Goal: Navigation & Orientation: Find specific page/section

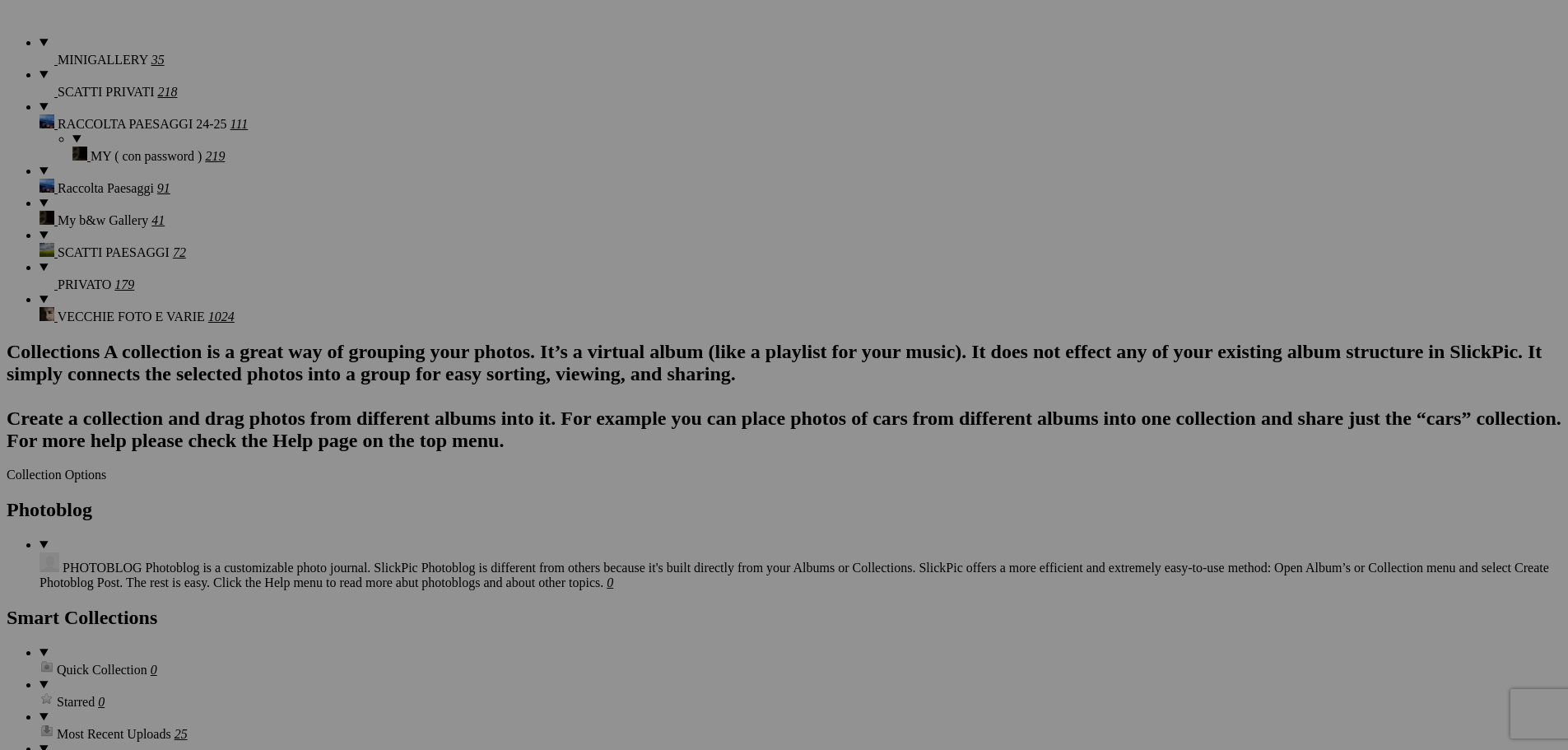
scroll to position [1239, 0]
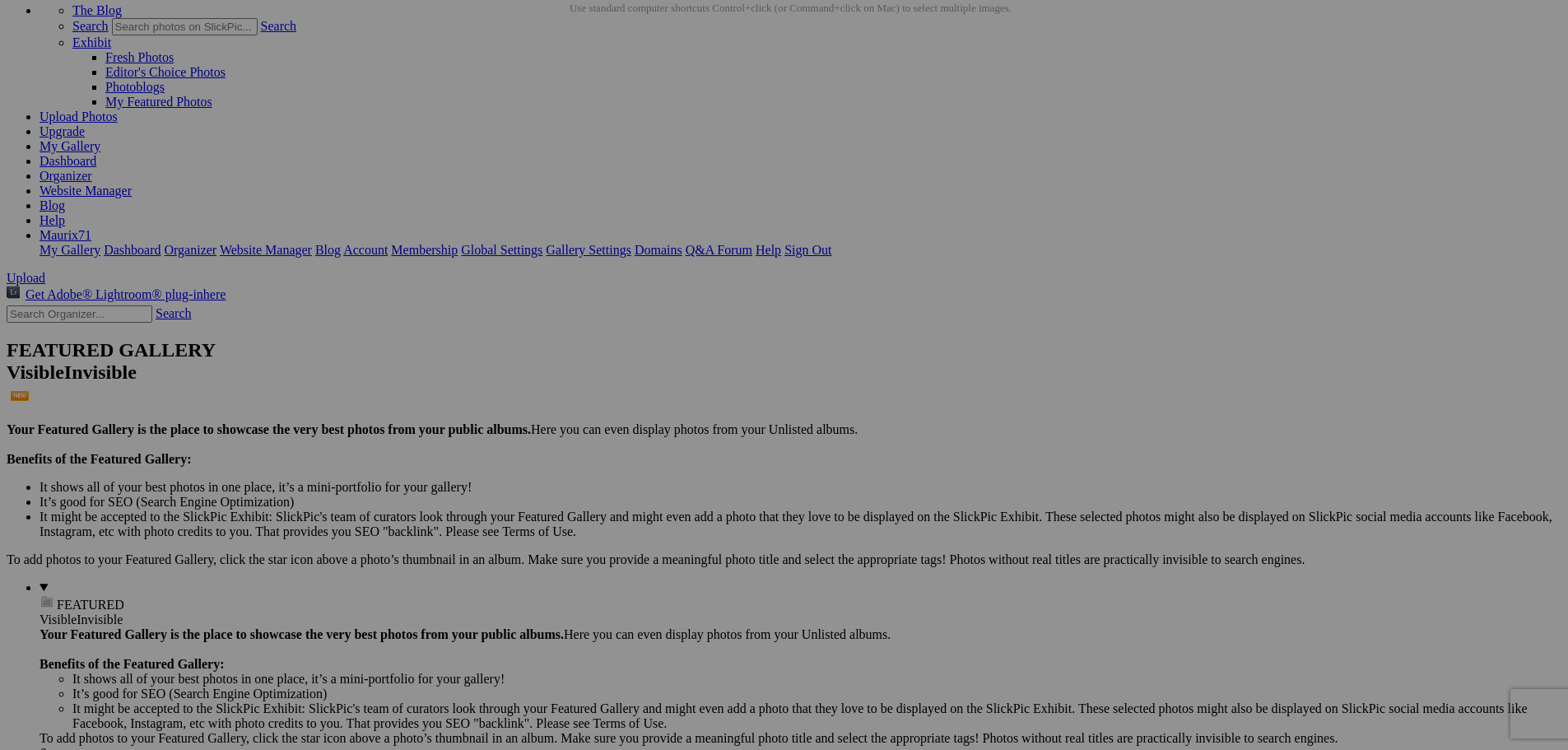
scroll to position [0, 0]
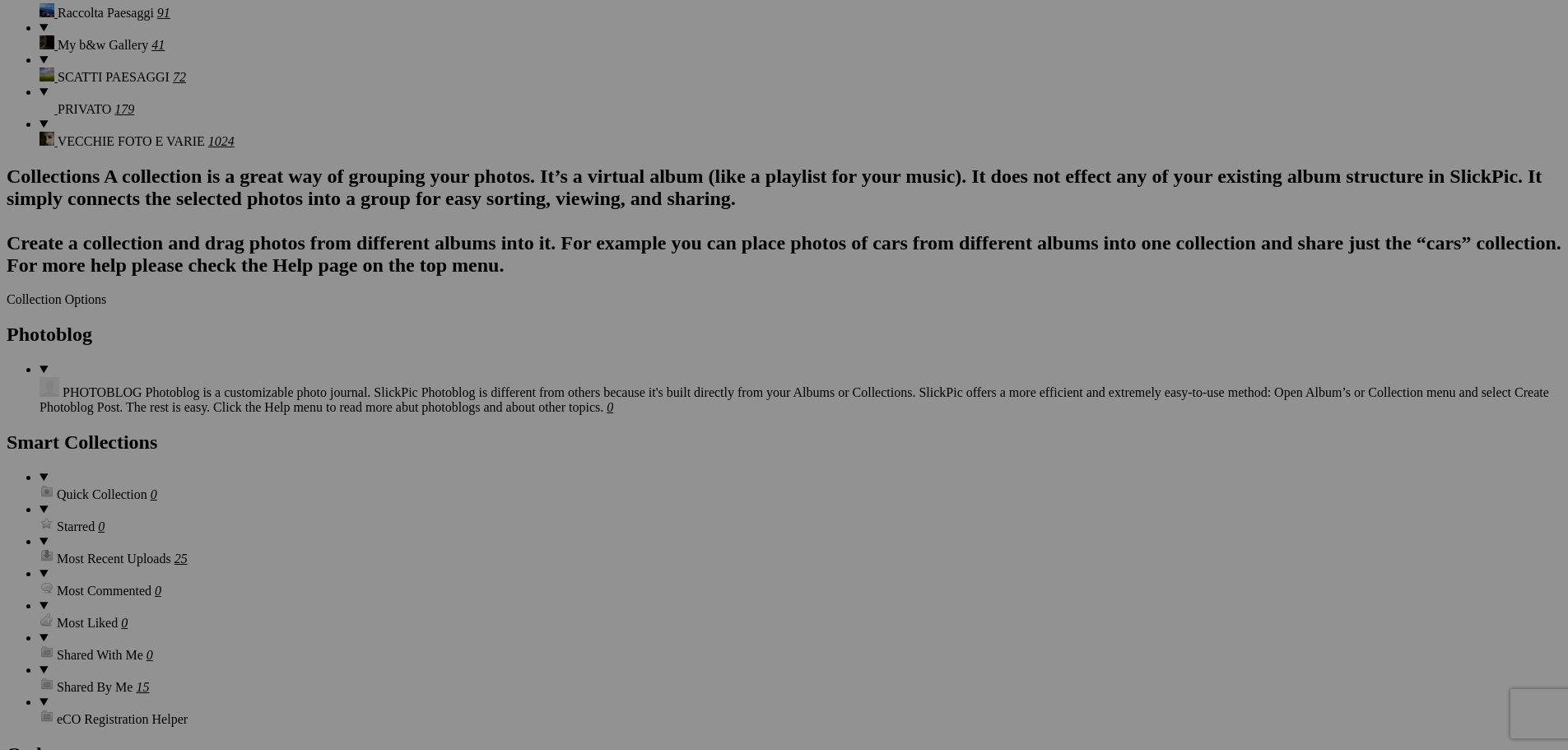
scroll to position [1113, 0]
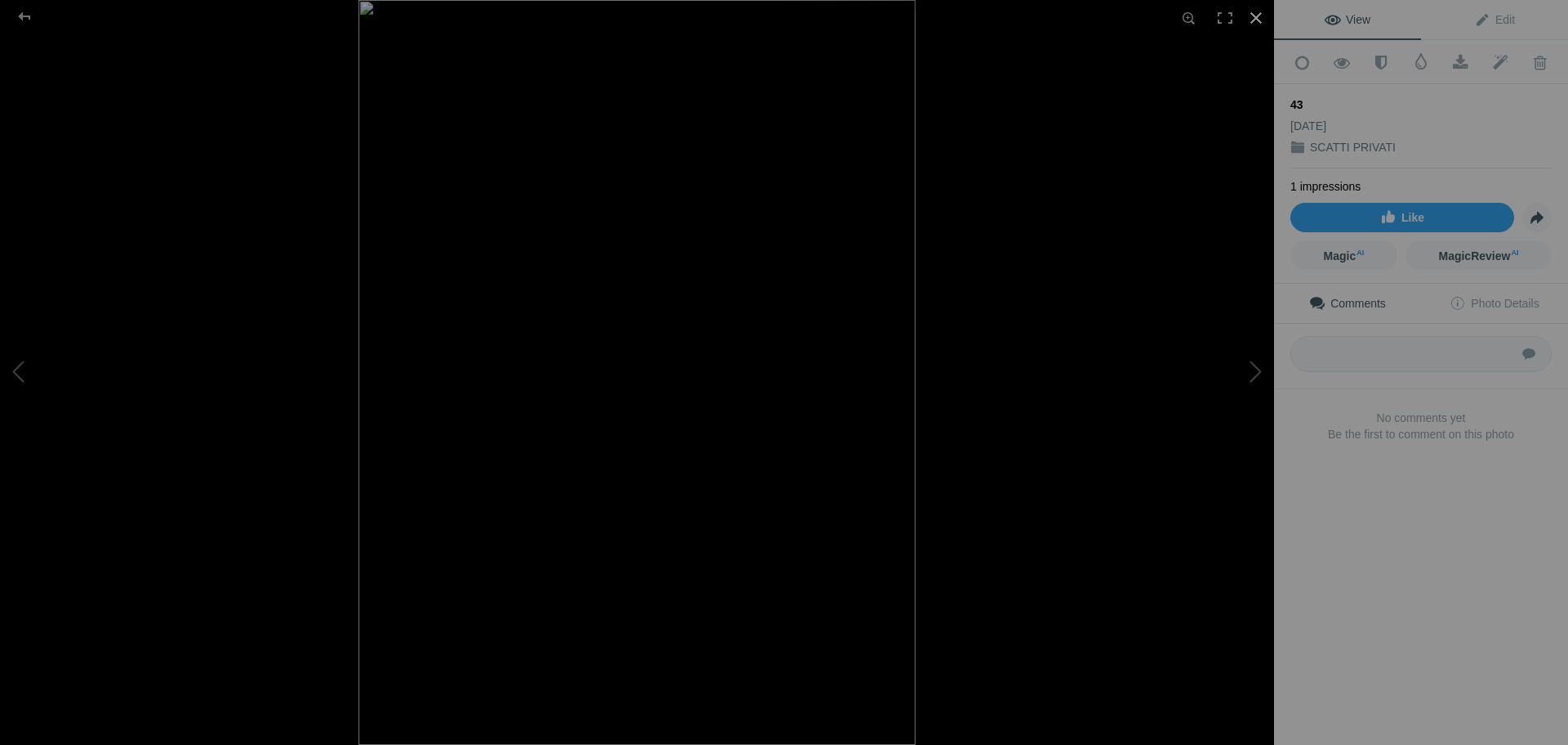
click at [1258, 19] on div at bounding box center [1256, 18] width 36 height 36
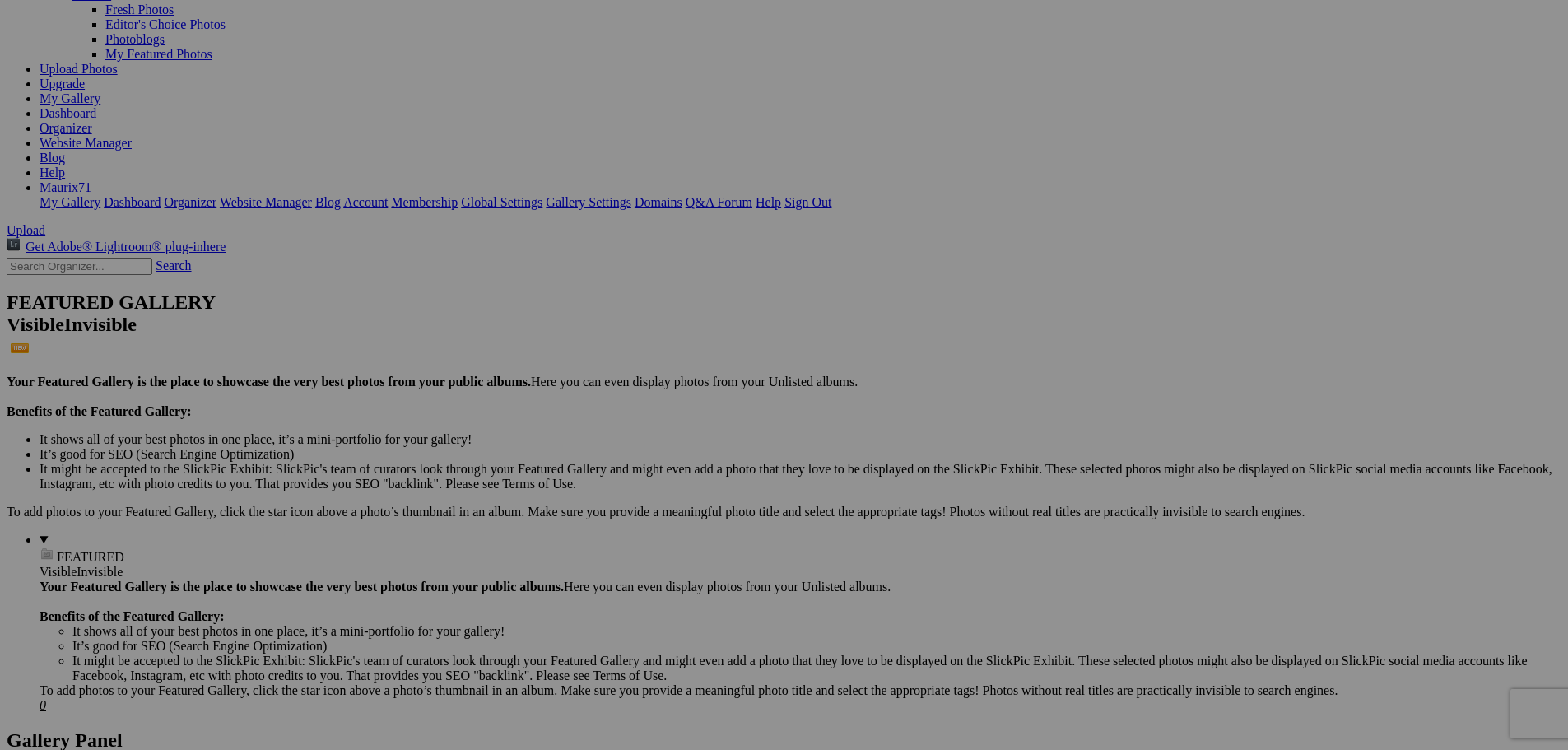
scroll to position [0, 0]
